Goal: Information Seeking & Learning: Learn about a topic

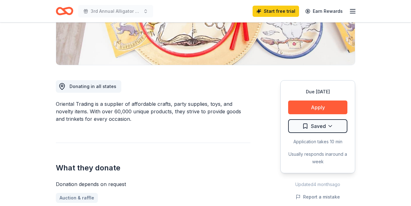
scroll to position [125, 0]
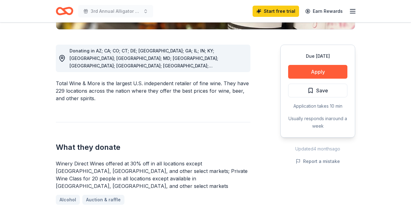
scroll to position [161, 0]
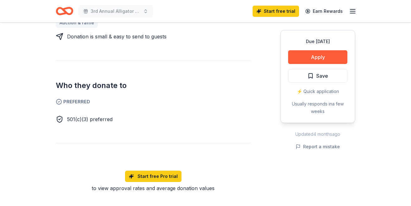
scroll to position [291, 0]
